Goal: Register for event/course

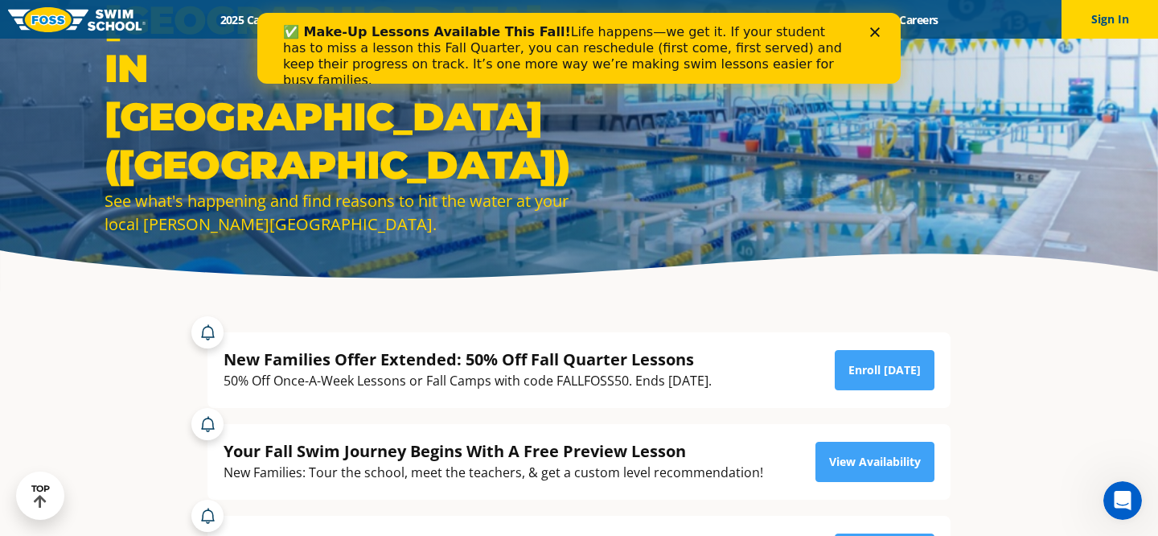
scroll to position [87, 0]
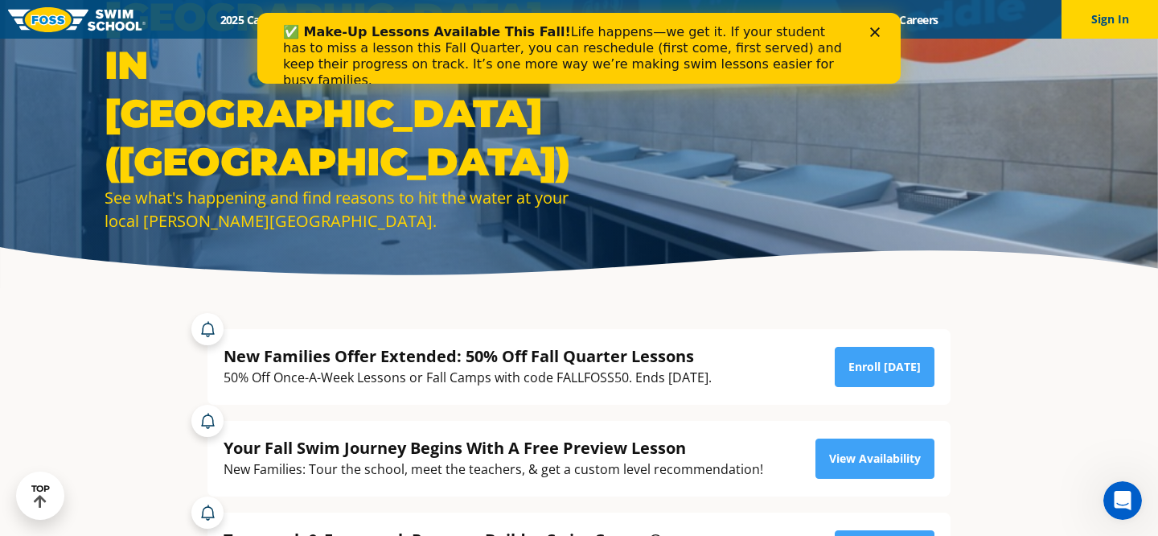
click at [869, 35] on div "✅ Make-Up Lessons Available This Fall! Life happens—we get it. If your student …" at bounding box center [579, 56] width 592 height 74
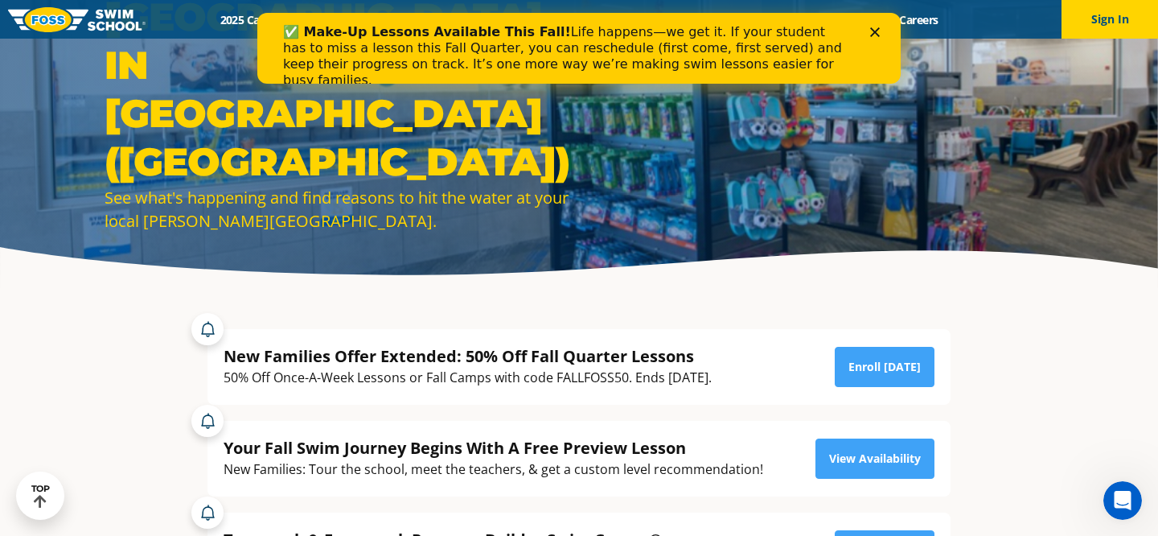
click at [878, 28] on polygon "Close" at bounding box center [875, 32] width 10 height 10
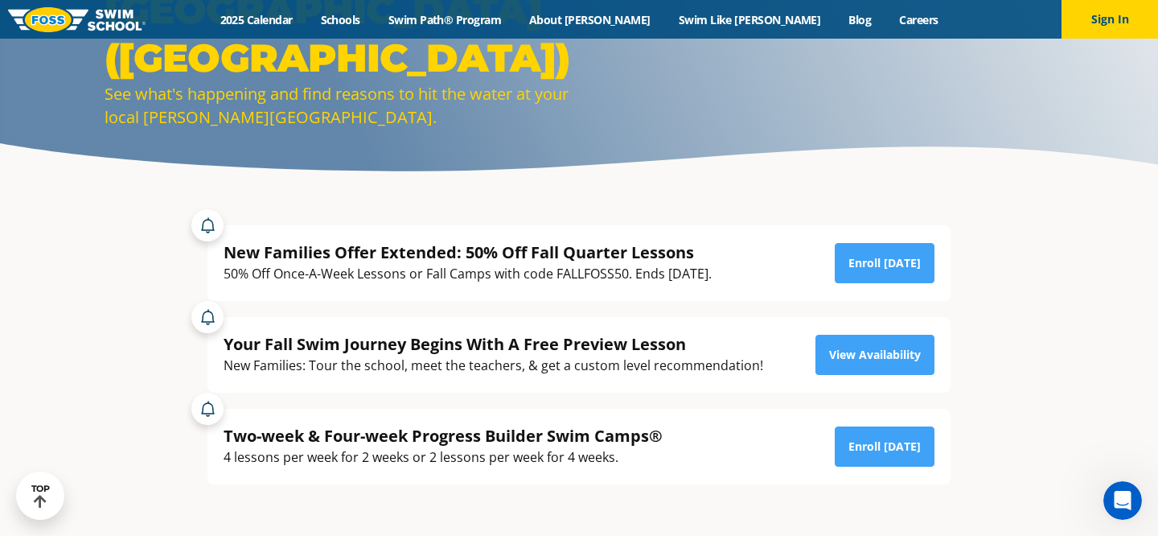
scroll to position [206, 0]
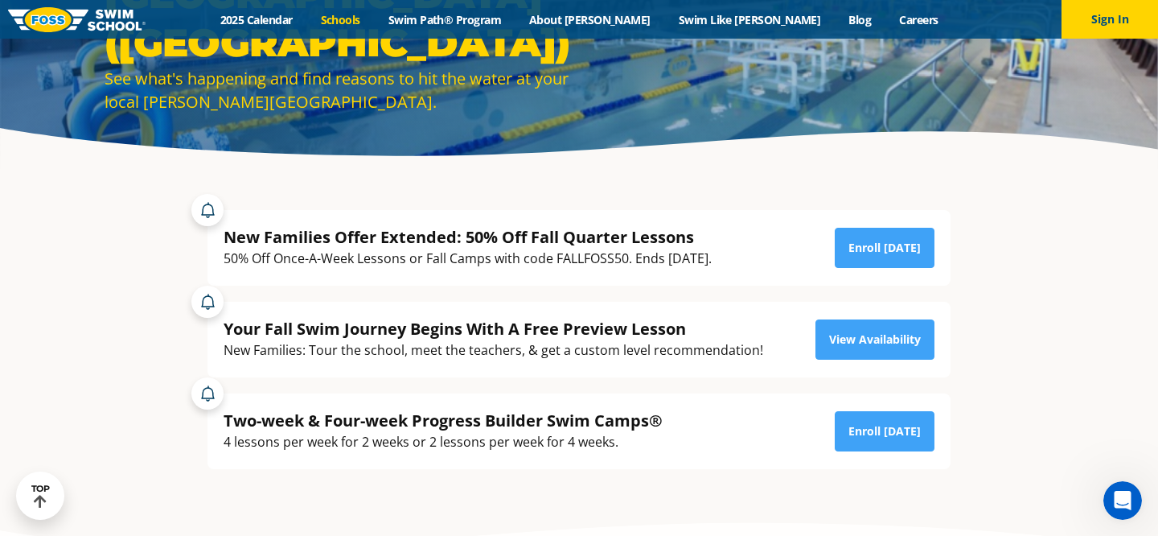
click at [374, 26] on link "Schools" at bounding box center [340, 19] width 68 height 15
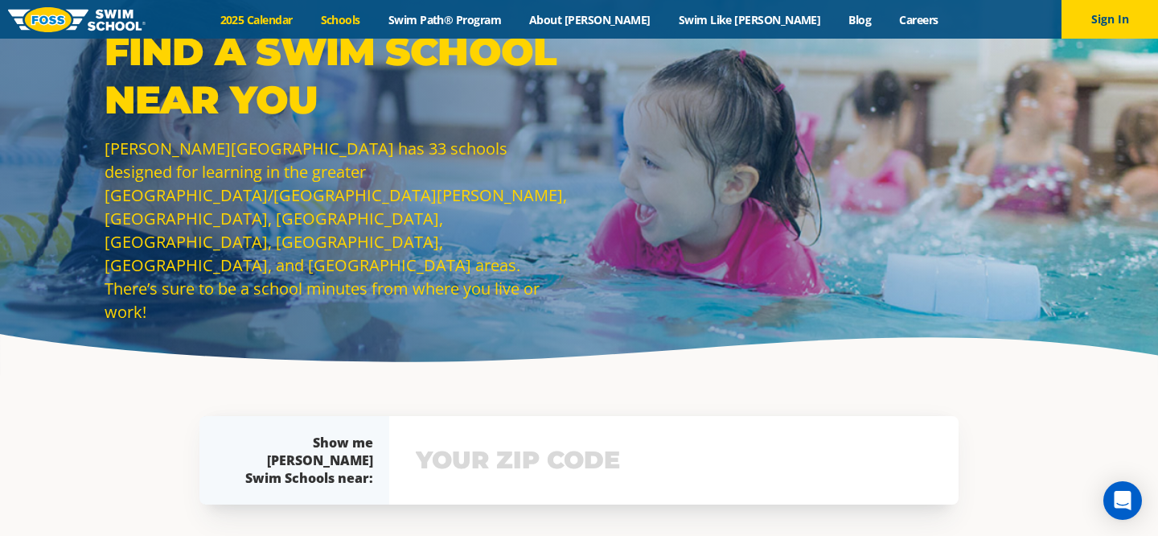
click at [306, 21] on link "2025 Calendar" at bounding box center [256, 19] width 101 height 15
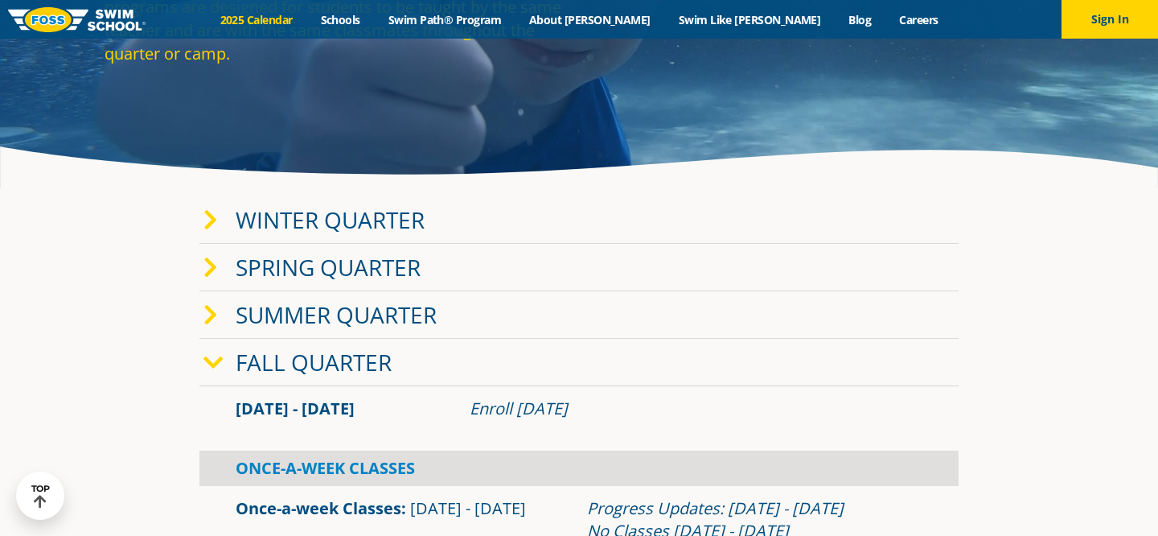
scroll to position [195, 0]
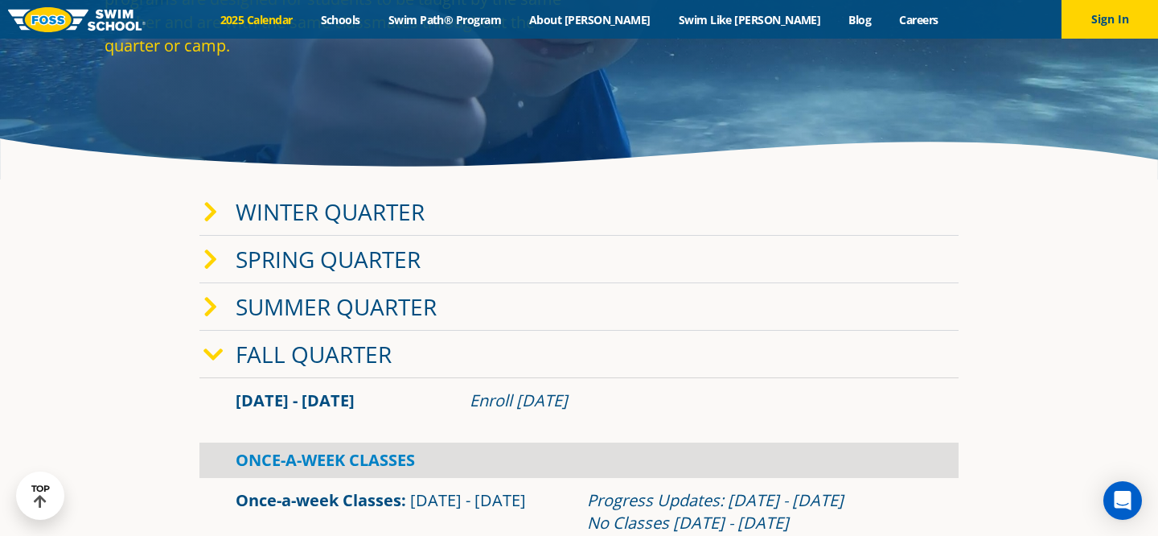
click at [223, 214] on span at bounding box center [219, 211] width 32 height 23
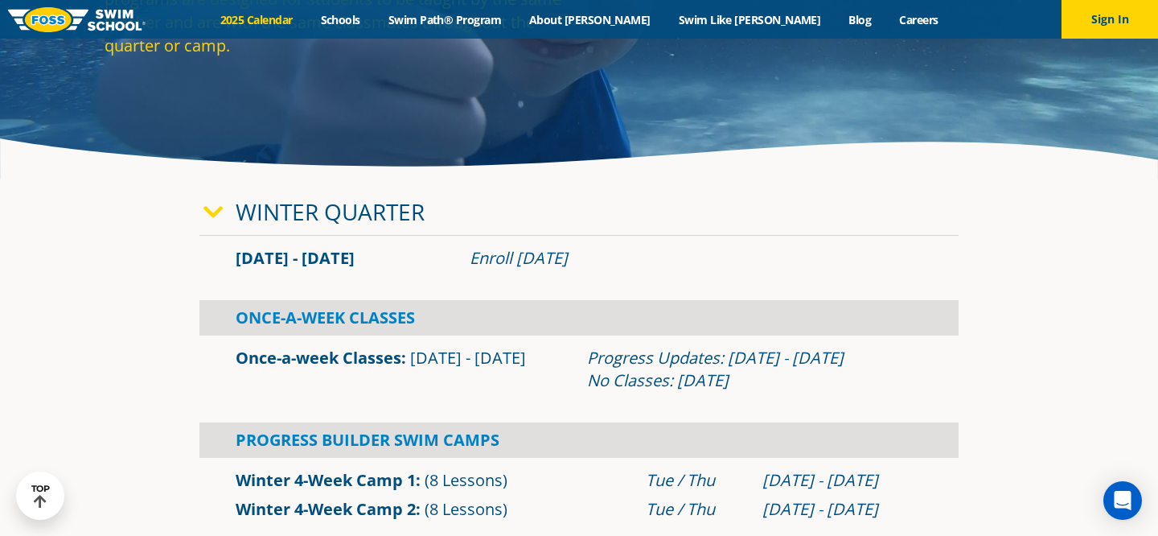
click at [223, 214] on span at bounding box center [219, 211] width 32 height 23
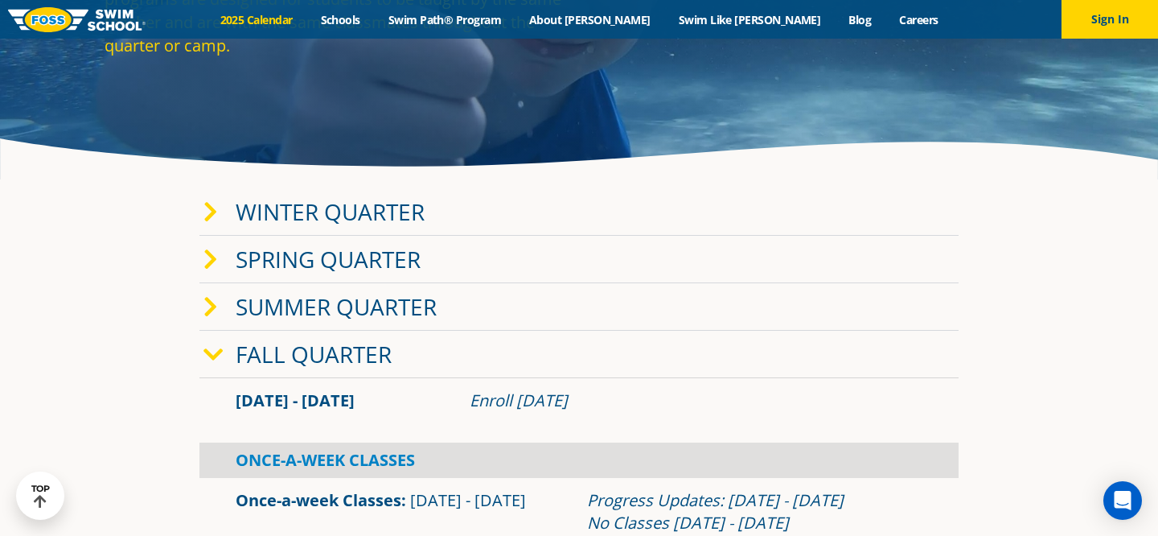
click at [226, 362] on span at bounding box center [219, 354] width 32 height 23
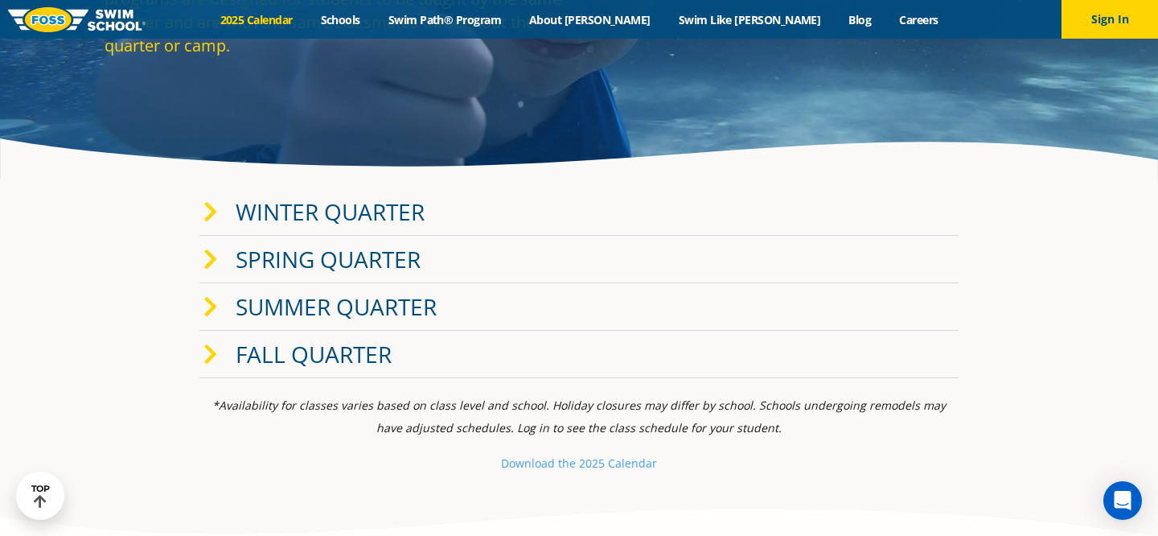
click at [226, 362] on span at bounding box center [219, 354] width 32 height 23
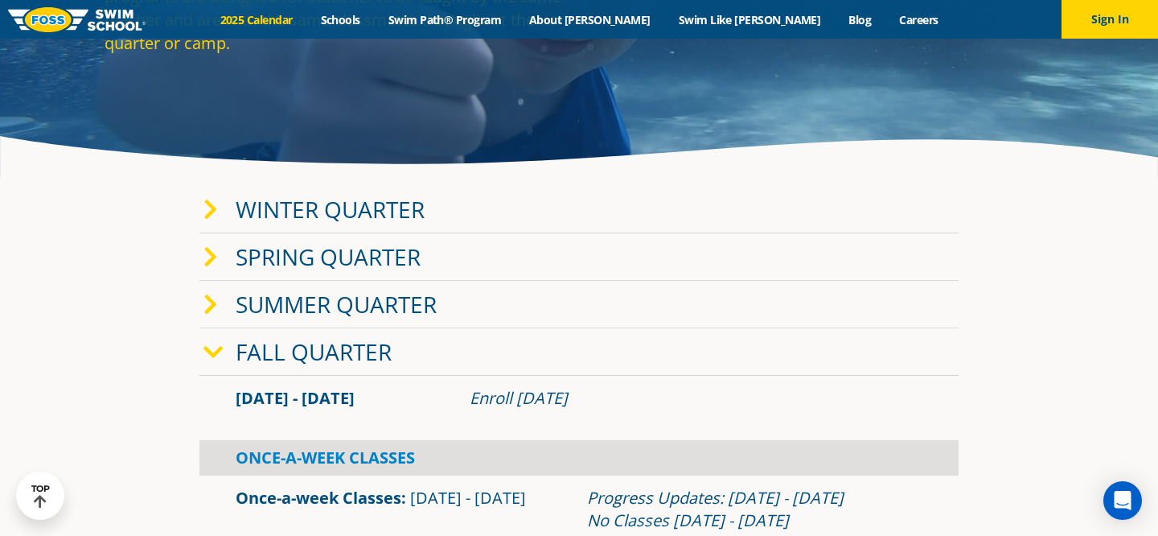
scroll to position [0, 0]
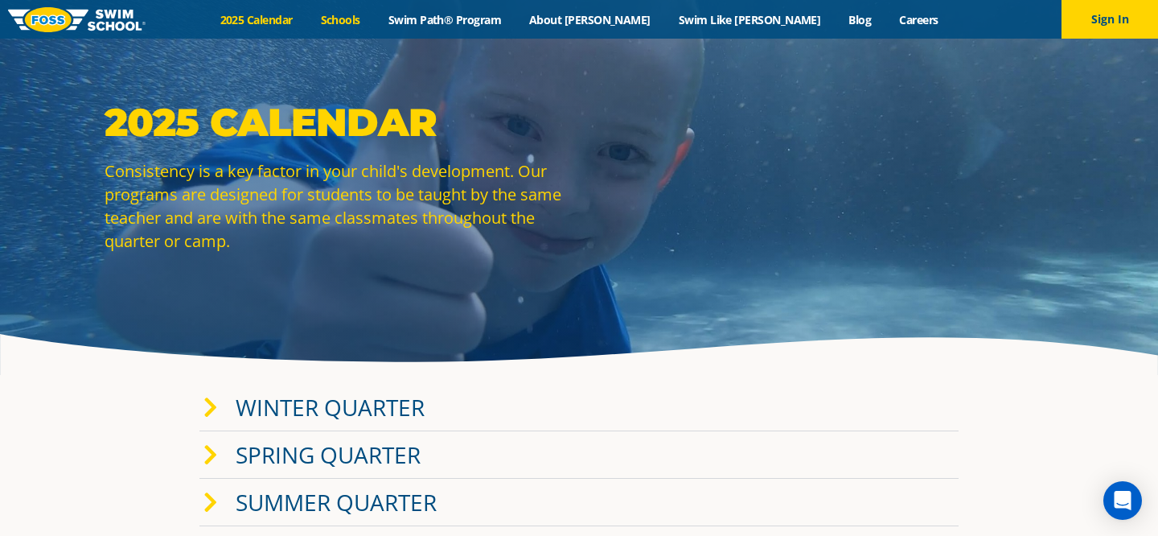
click at [374, 21] on link "Schools" at bounding box center [340, 19] width 68 height 15
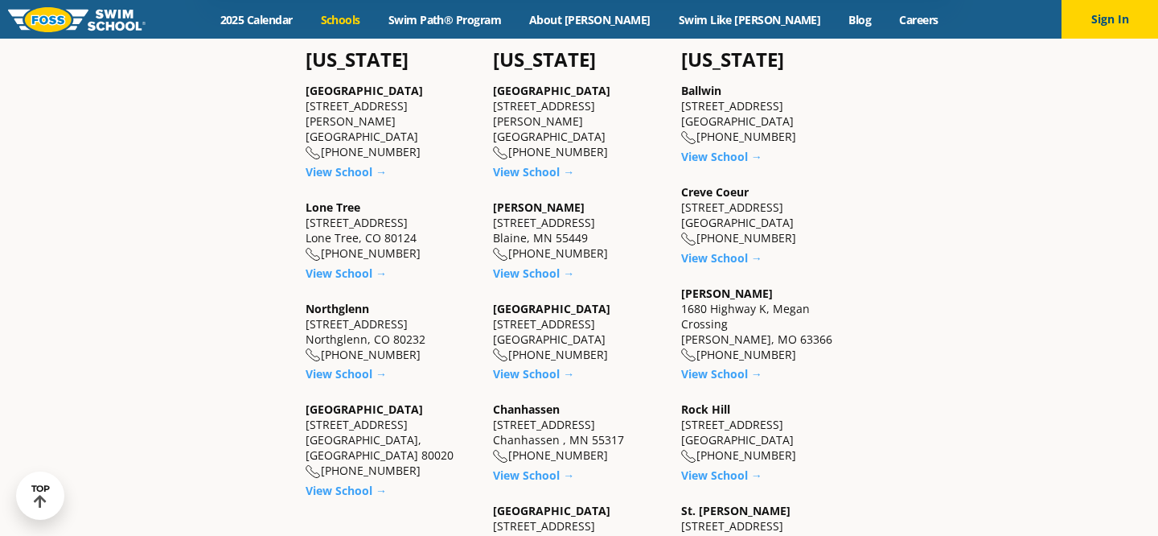
scroll to position [515, 0]
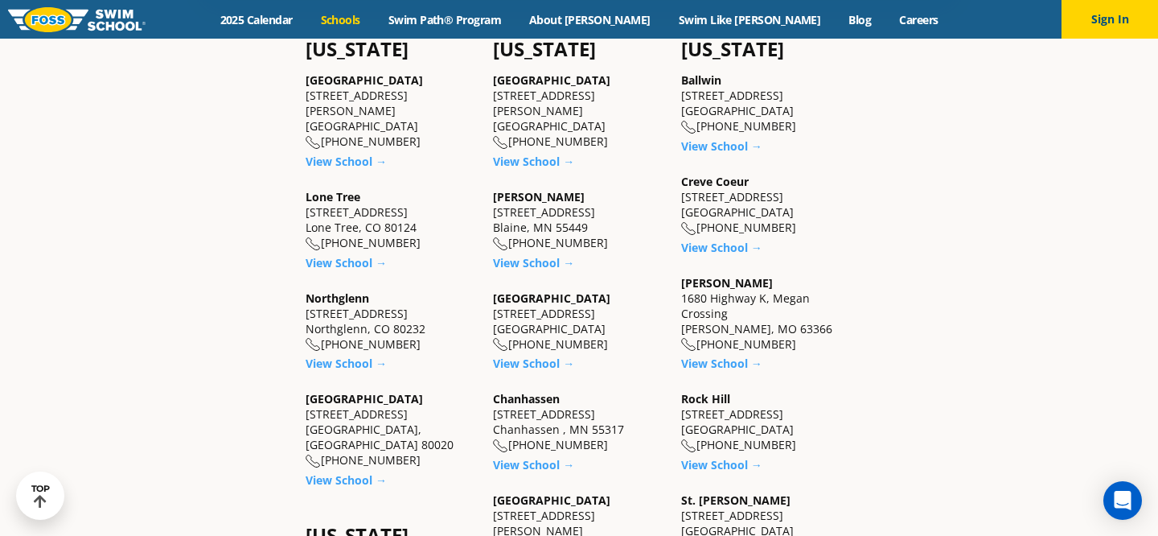
click at [300, 29] on div "Menu 2025 Calendar Schools Swim Path® Program About FOSS Swim Like Regan Blog C…" at bounding box center [579, 19] width 1158 height 39
click at [302, 18] on link "2025 Calendar" at bounding box center [256, 19] width 101 height 15
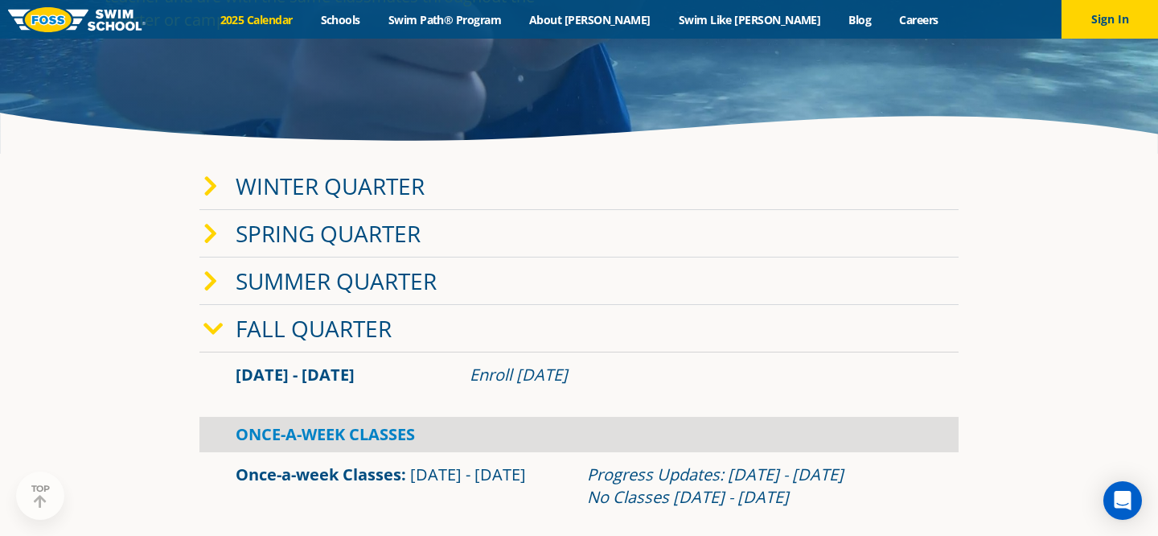
scroll to position [222, 0]
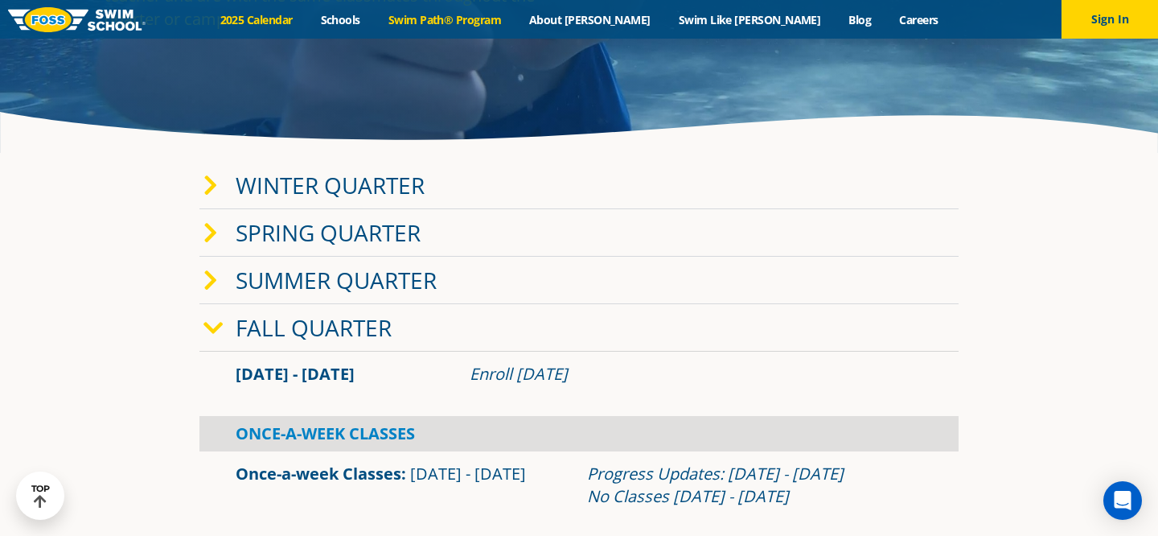
click at [515, 15] on link "Swim Path® Program" at bounding box center [444, 19] width 141 height 15
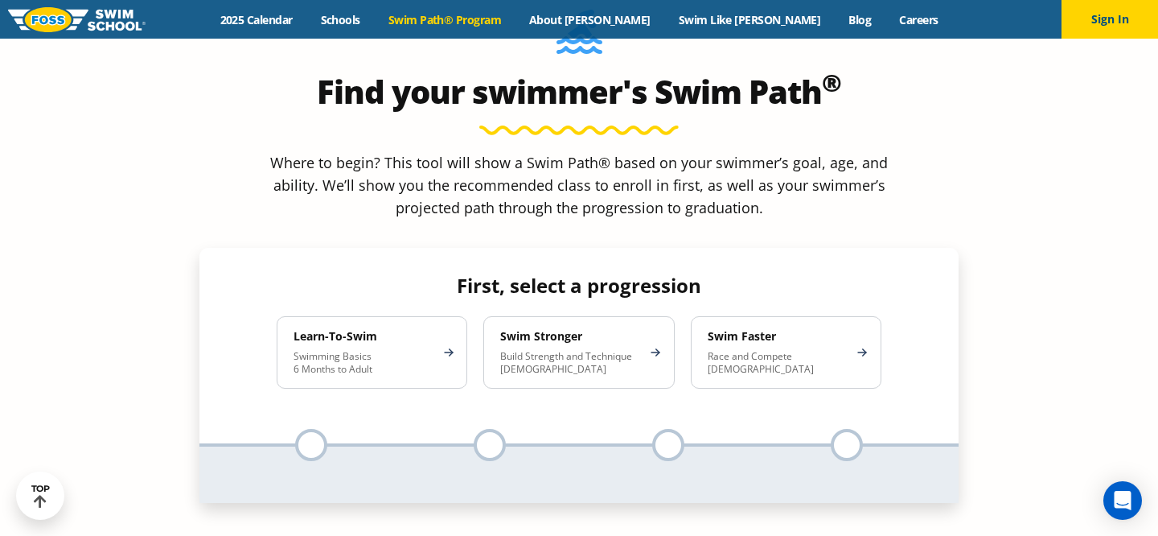
scroll to position [1466, 0]
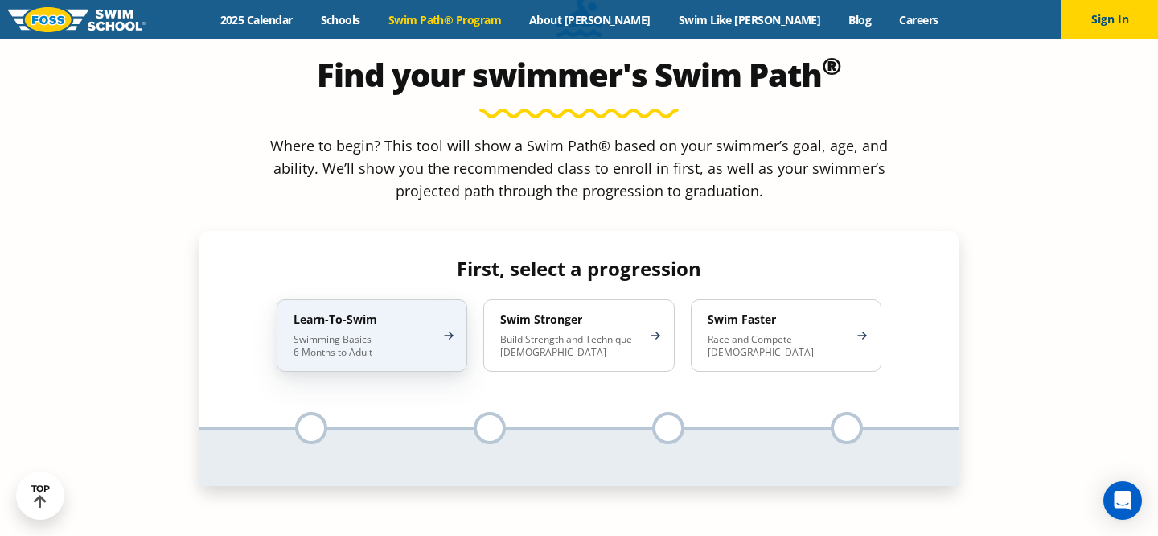
click at [433, 333] on p "Swimming Basics 6 Months to Adult" at bounding box center [364, 346] width 141 height 26
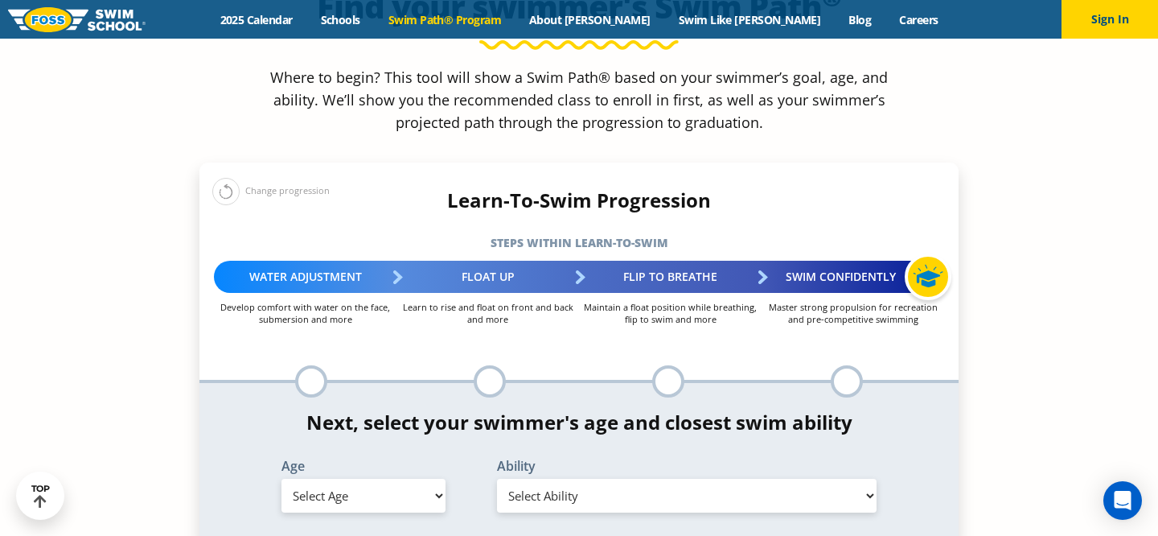
scroll to position [1539, 0]
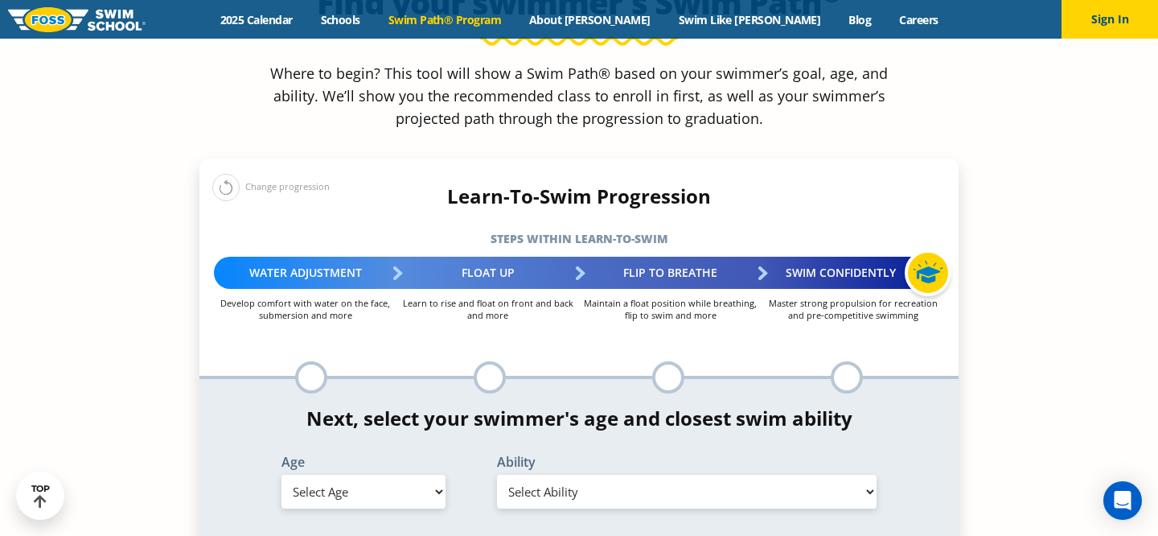
click at [378, 475] on select "Select Age 6 months - 1 year 1 year 2 years 3 years 4 years 5 years 6 years 7 y…" at bounding box center [363, 492] width 164 height 34
select select "6-months---1-year"
click at [281, 475] on select "Select Age 6 months - 1 year 1 year 2 years 3 years 4 years 5 years 6 years 7 y…" at bounding box center [363, 492] width 164 height 34
click at [559, 475] on select "Select Ability First in-water experience Comfortable with water poured over the…" at bounding box center [687, 492] width 380 height 34
select select "6-months---1-year-first-in-water-experience"
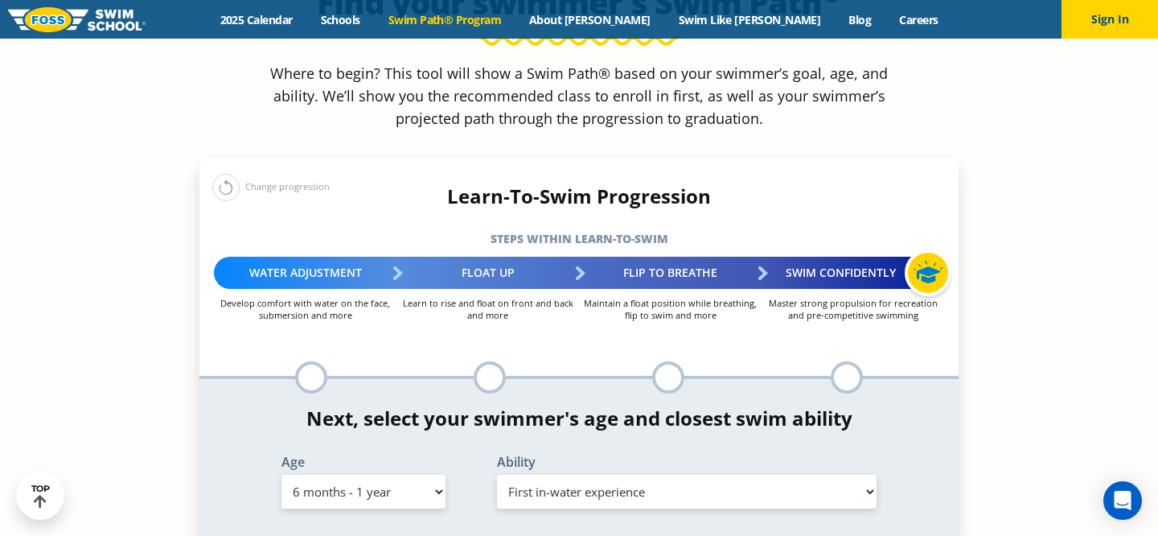
click at [497, 475] on select "Select Ability First in-water experience Comfortable with water poured over the…" at bounding box center [687, 492] width 380 height 34
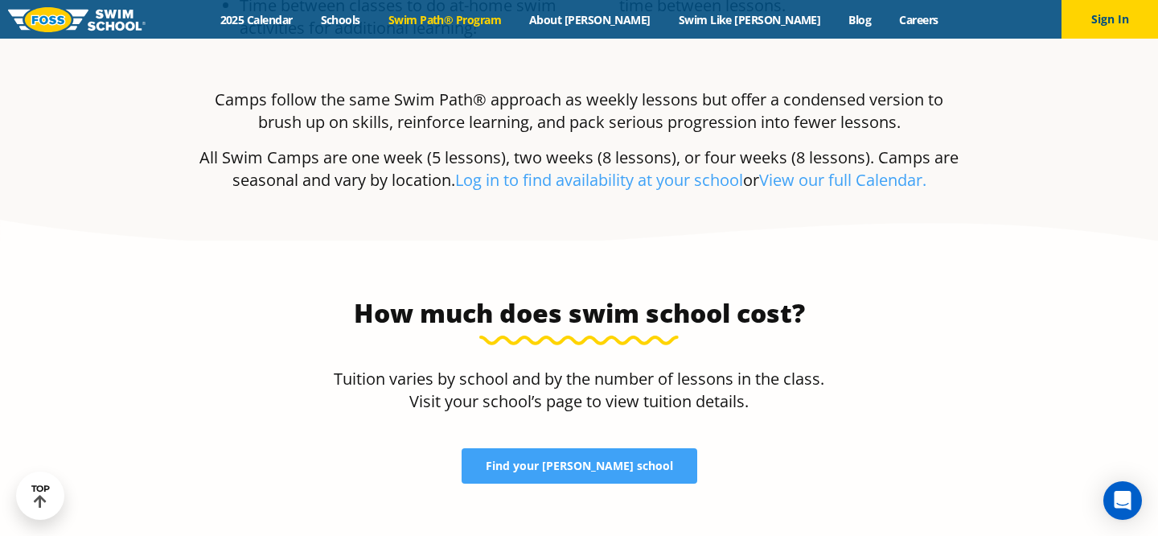
scroll to position [3568, 0]
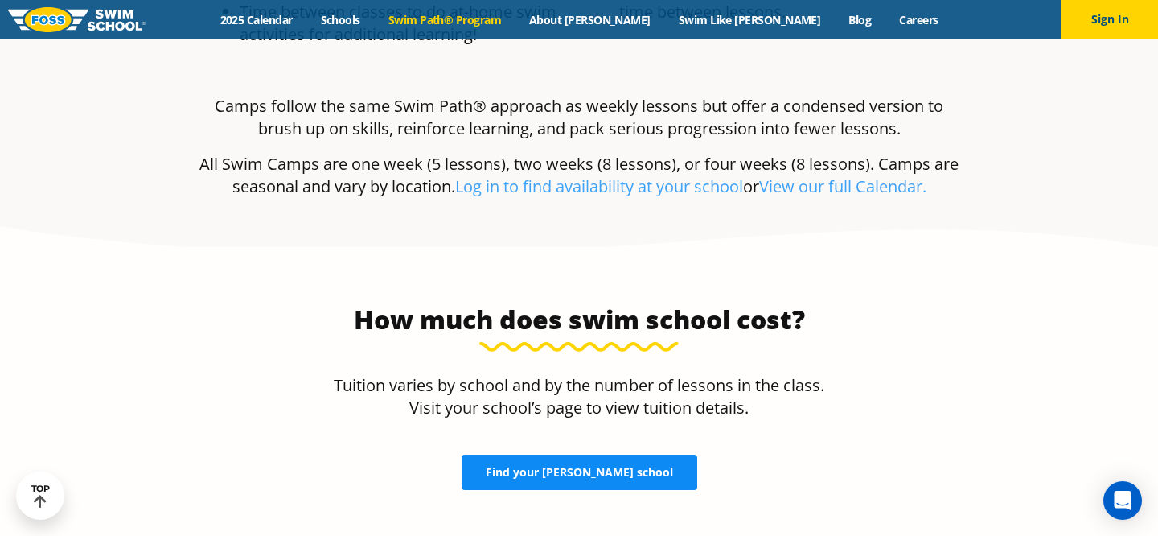
click at [565, 466] on span "Find your FOSS school" at bounding box center [579, 471] width 187 height 11
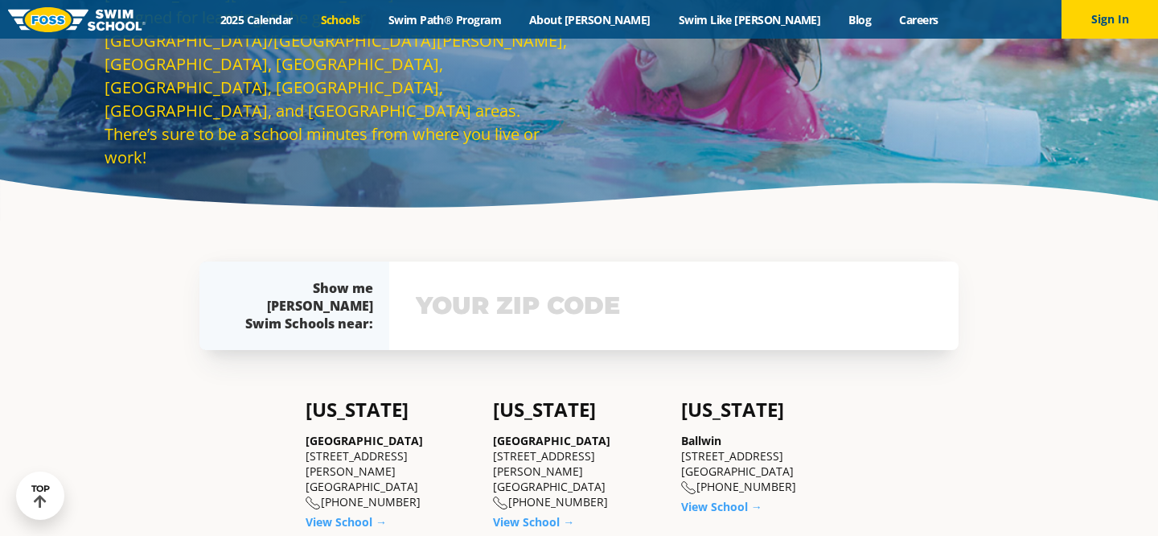
click at [469, 290] on input "text" at bounding box center [674, 305] width 524 height 47
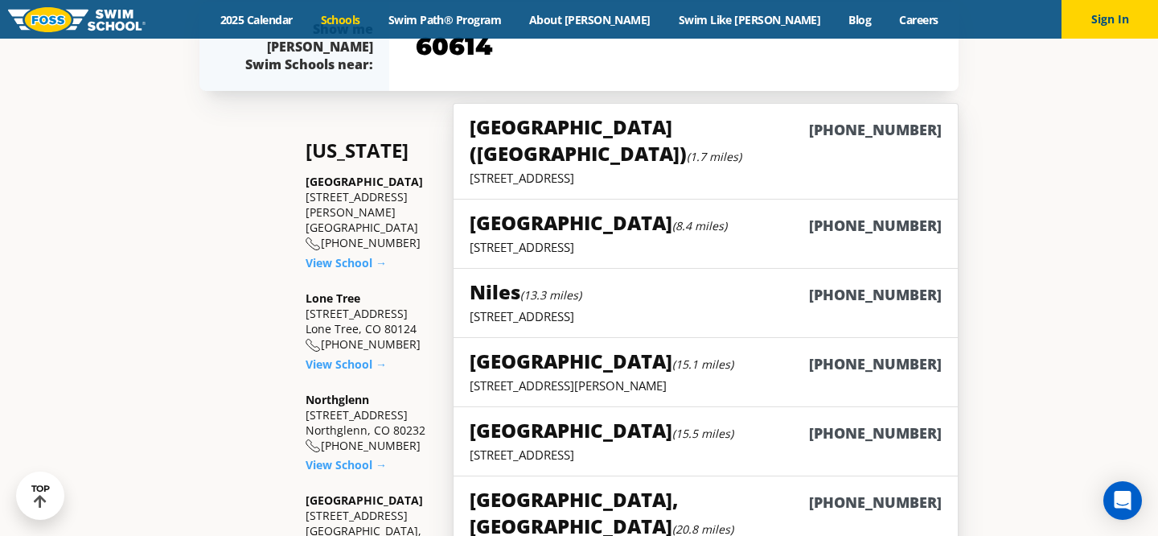
scroll to position [399, 0]
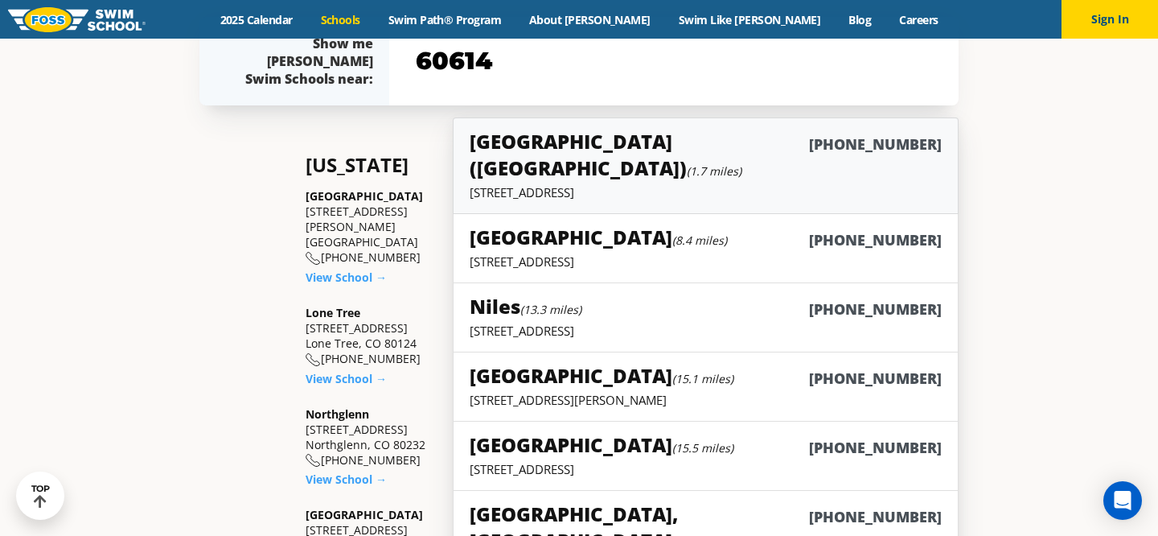
type input "60614"
click at [643, 140] on h5 "Chicago (Lakeview) (1.7 miles)" at bounding box center [639, 154] width 339 height 53
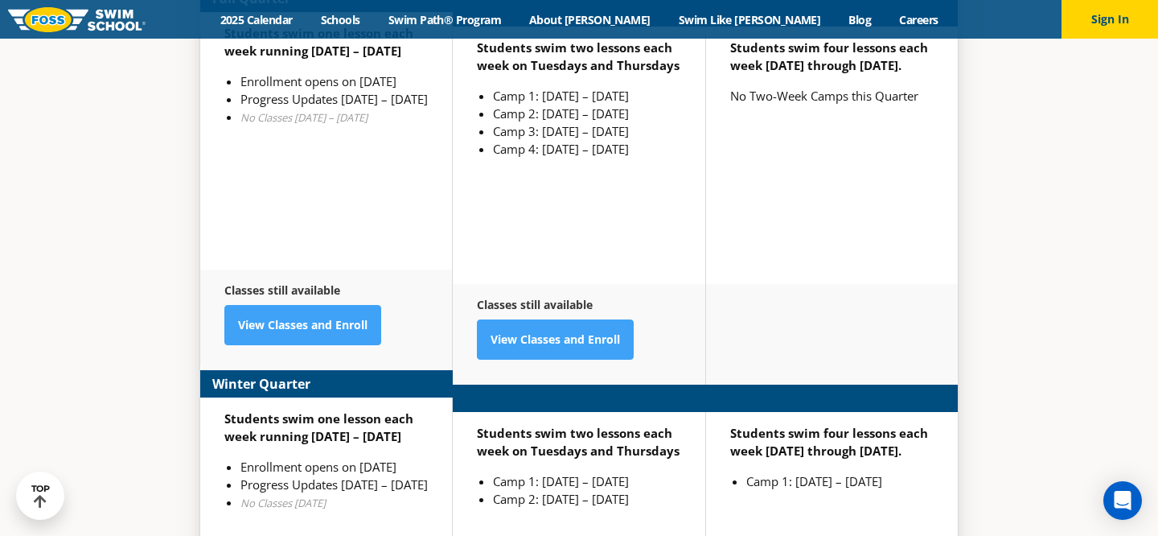
scroll to position [3956, 0]
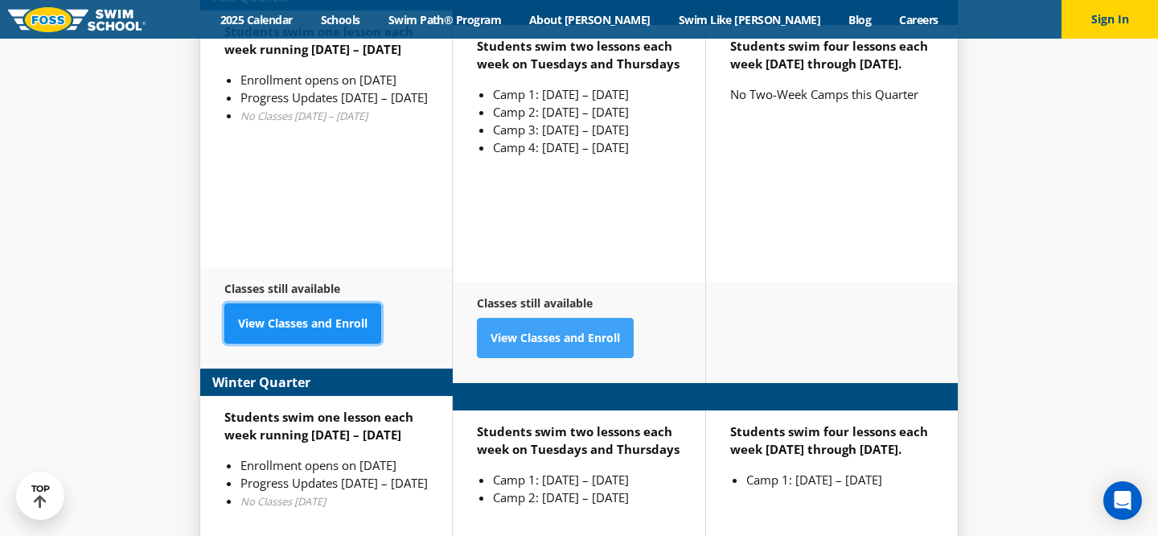
click at [323, 303] on link "View Classes and Enroll" at bounding box center [302, 323] width 157 height 40
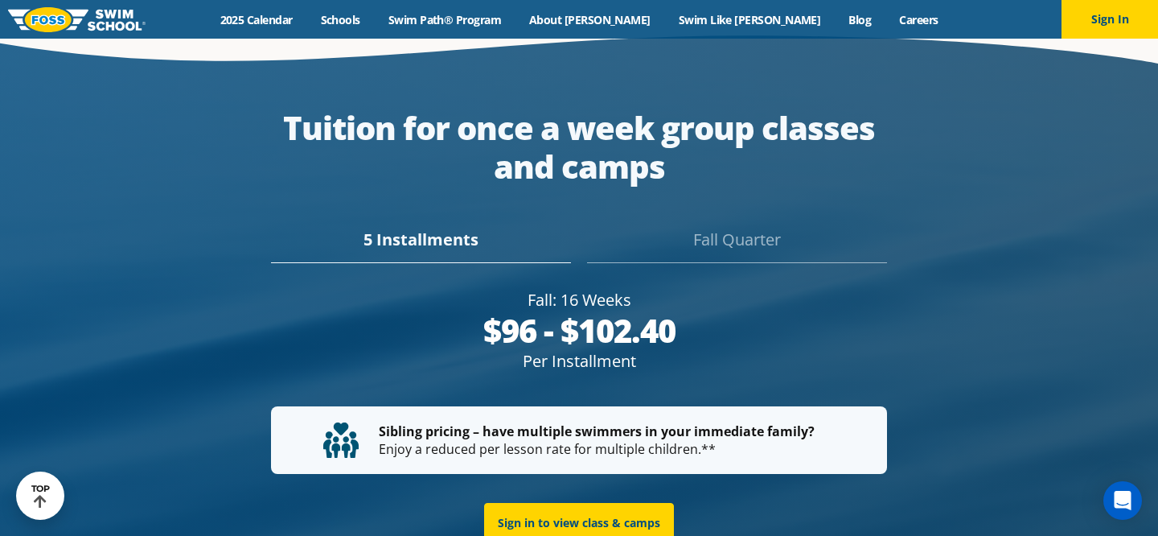
scroll to position [2887, 0]
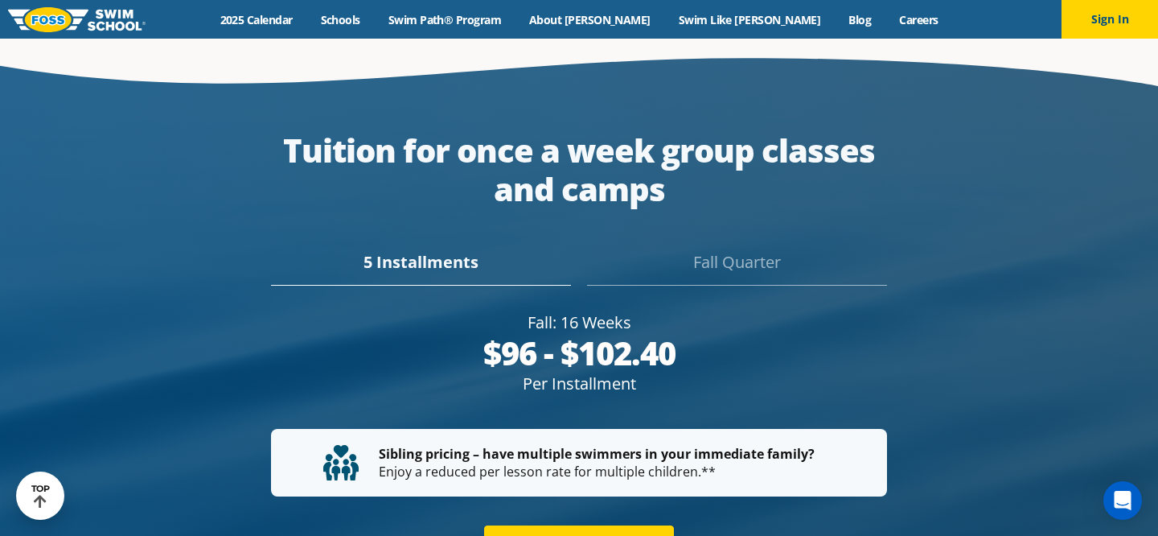
click at [450, 229] on div "5 Installments Fall Quarter" at bounding box center [578, 257] width 759 height 56
click at [450, 250] on div "5 Installments" at bounding box center [421, 267] width 300 height 35
click at [457, 250] on div "5 Installments" at bounding box center [421, 267] width 300 height 35
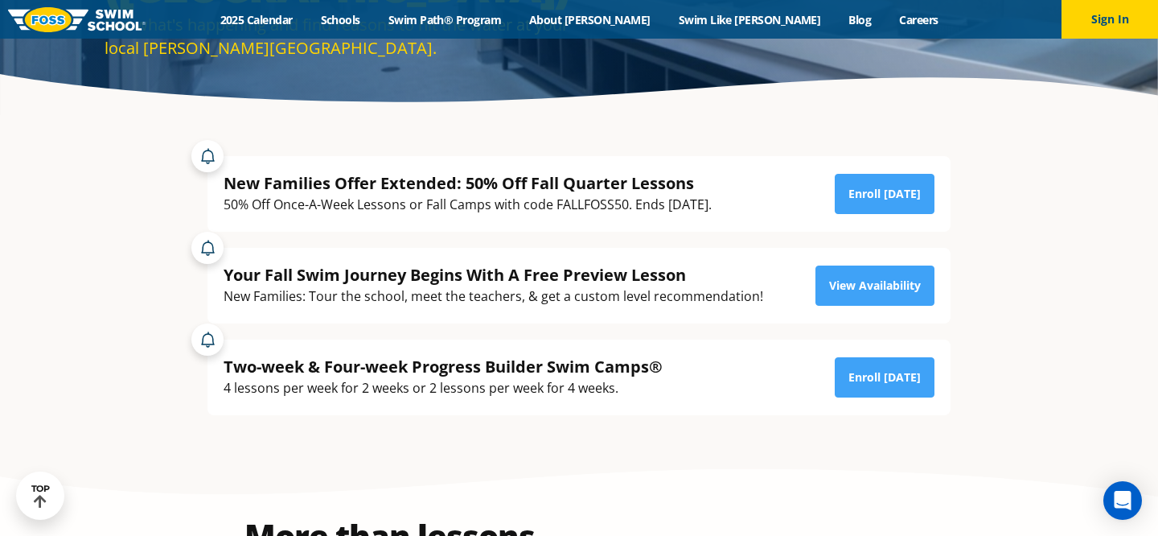
scroll to position [259, 0]
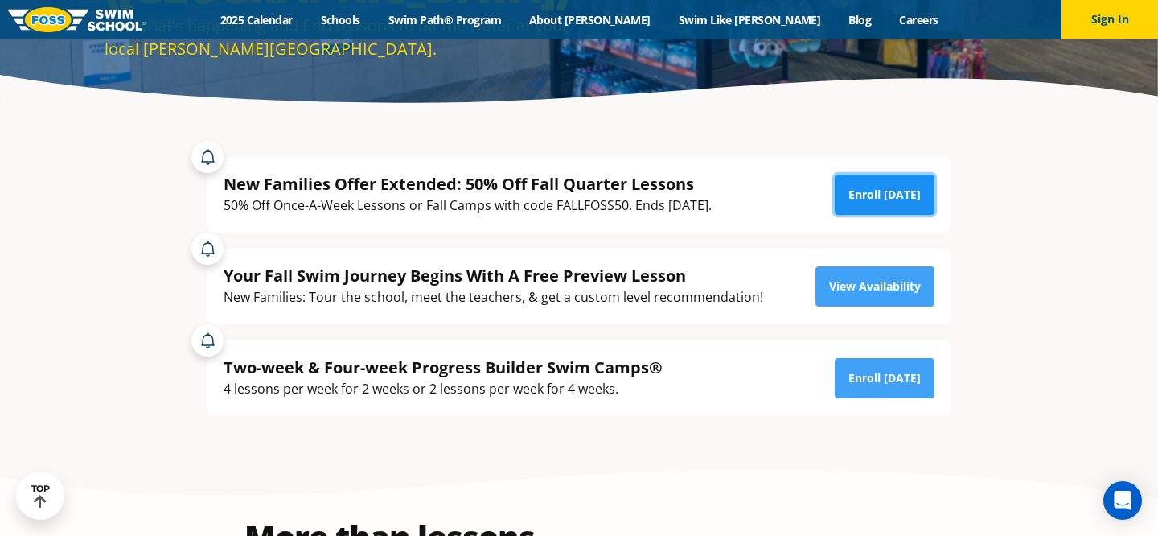
click at [894, 199] on link "Enroll [DATE]" at bounding box center [885, 195] width 100 height 40
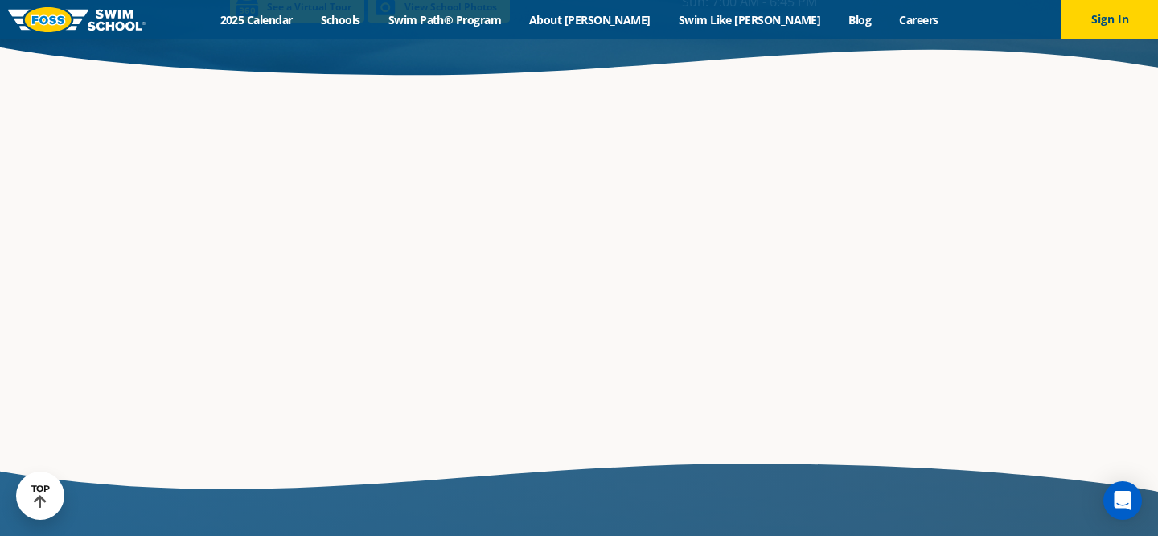
scroll to position [2504, 0]
